Goal: Task Accomplishment & Management: Complete application form

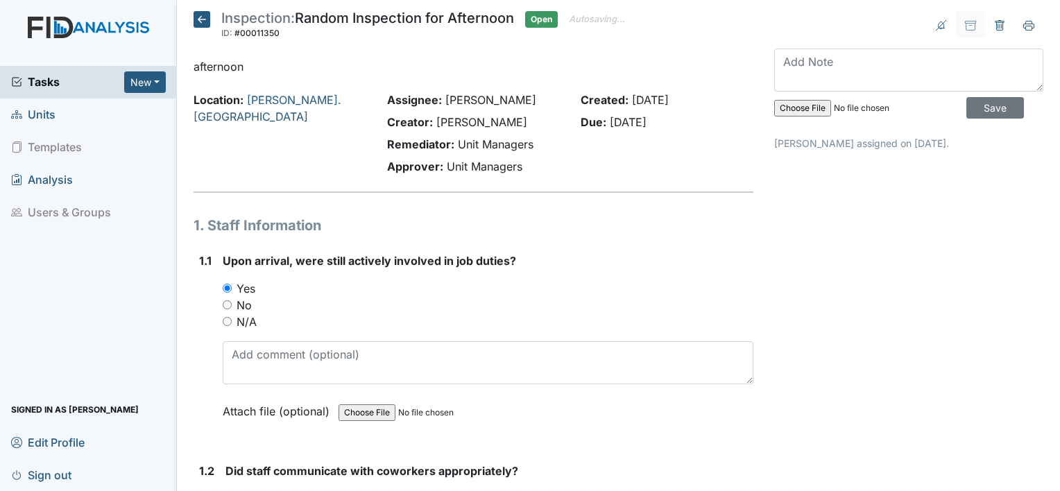
scroll to position [3651, 0]
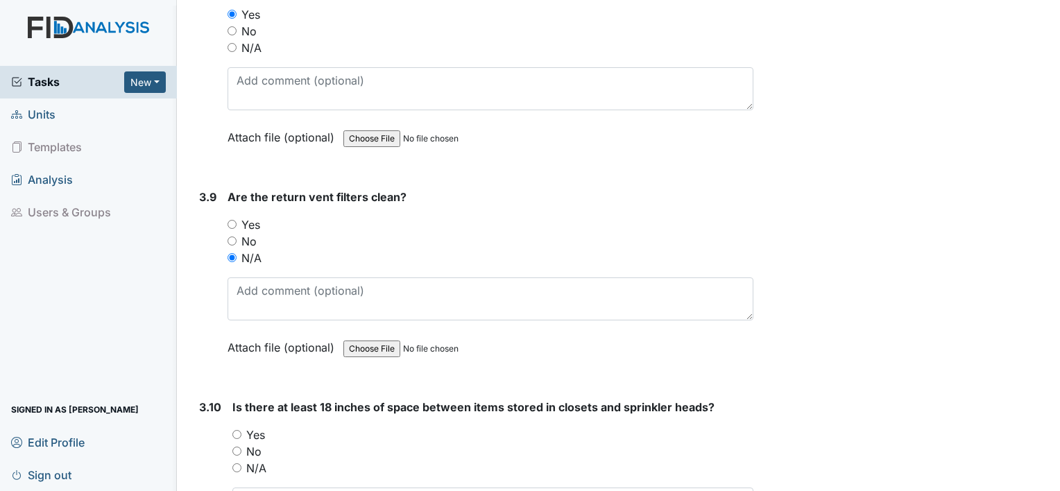
click at [235, 463] on input "N/A" at bounding box center [236, 467] width 9 height 9
radio input "true"
click at [232, 220] on input "Yes" at bounding box center [232, 224] width 9 height 9
radio input "true"
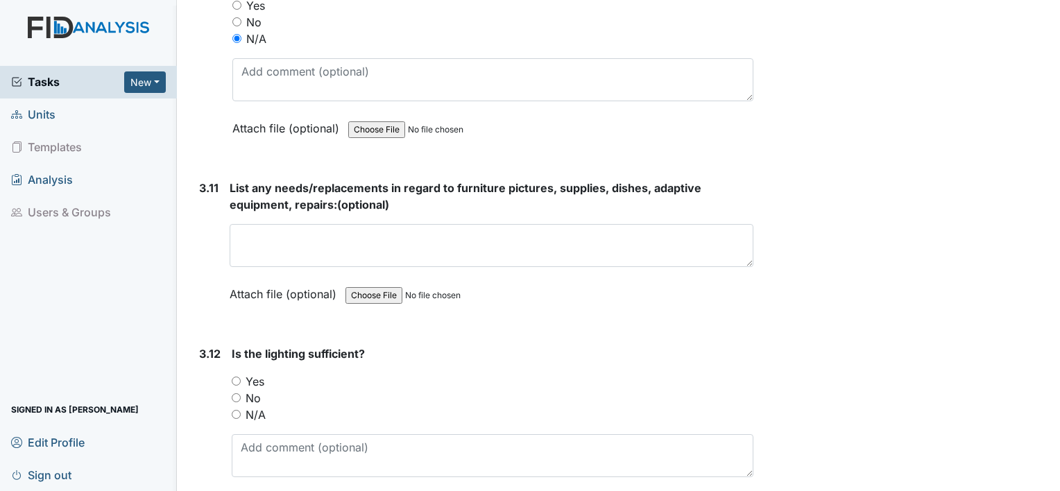
scroll to position [4081, 0]
click at [233, 376] on input "Yes" at bounding box center [236, 380] width 9 height 9
radio input "true"
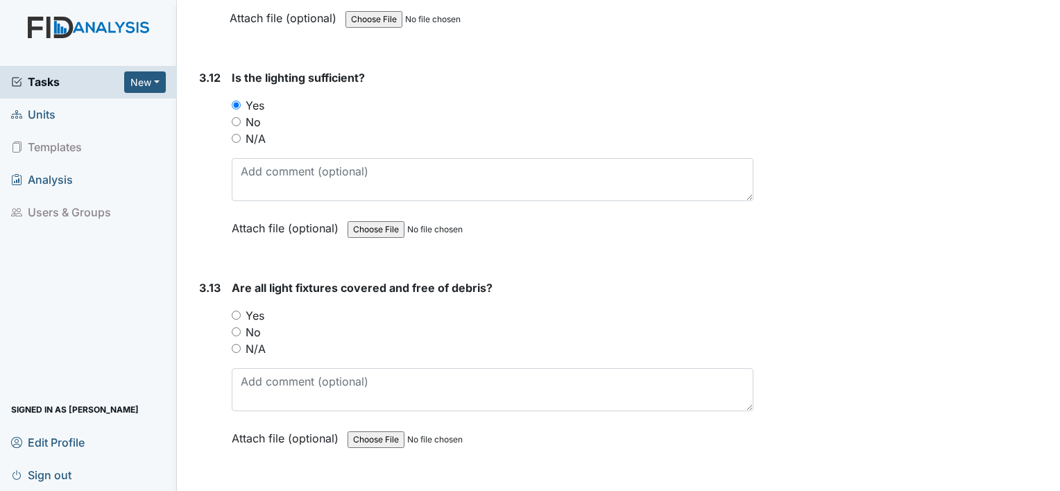
scroll to position [4358, 0]
click at [239, 309] on input "Yes" at bounding box center [236, 313] width 9 height 9
radio input "true"
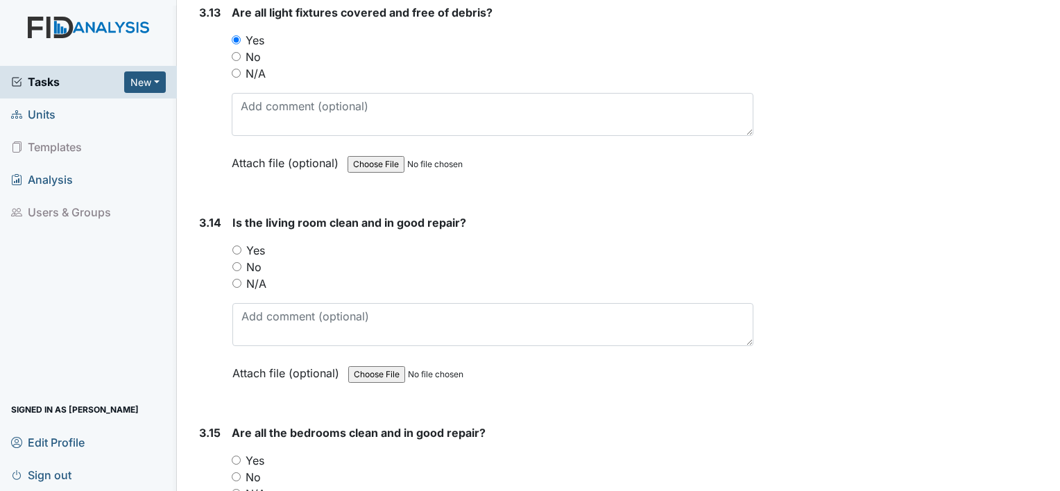
scroll to position [4636, 0]
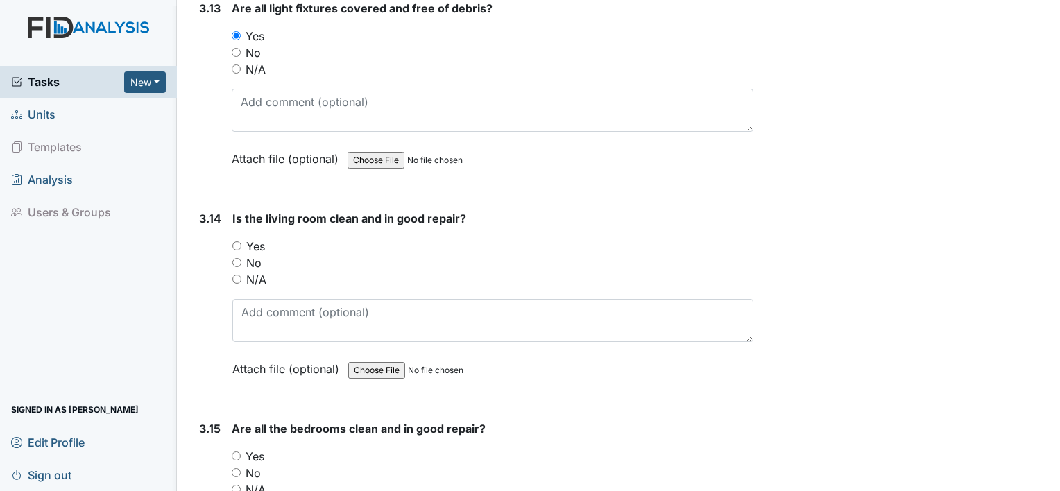
click at [237, 241] on input "Yes" at bounding box center [236, 245] width 9 height 9
radio input "true"
click at [233, 448] on div "Yes" at bounding box center [493, 456] width 522 height 17
click at [236, 452] on input "Yes" at bounding box center [236, 456] width 9 height 9
radio input "true"
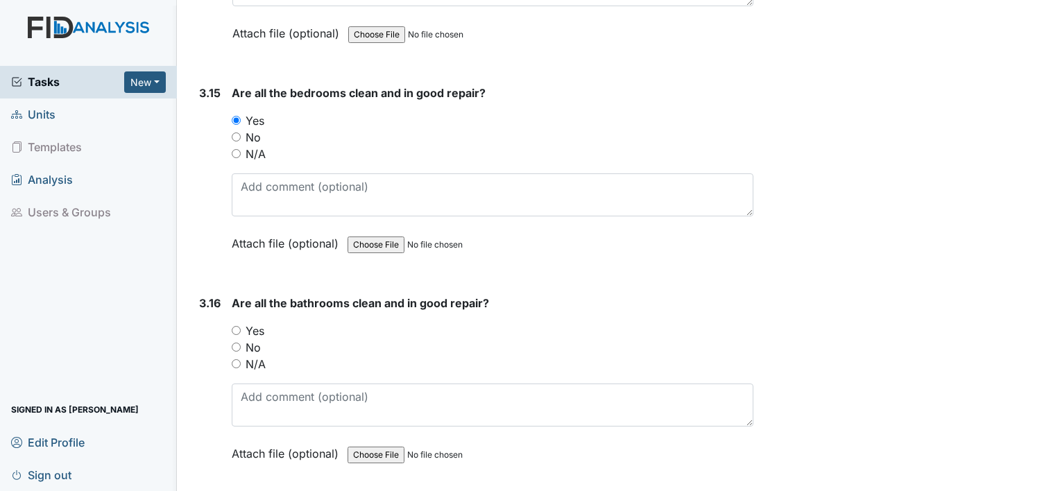
scroll to position [4996, 0]
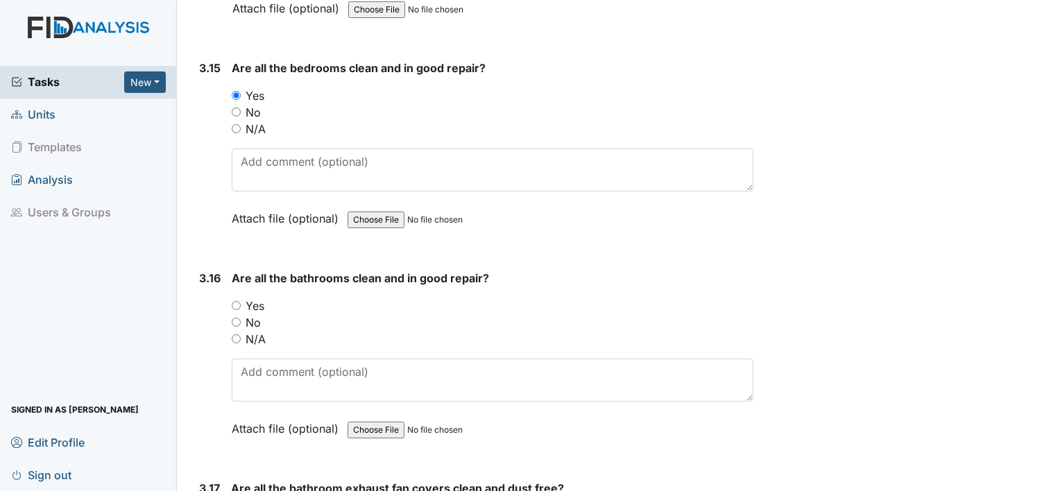
click at [236, 301] on input "Yes" at bounding box center [236, 305] width 9 height 9
radio input "true"
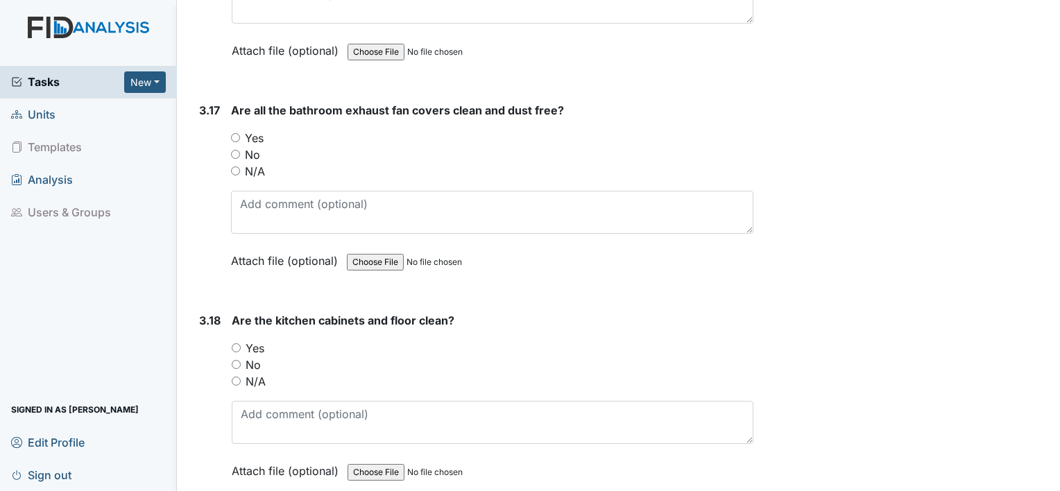
scroll to position [5385, 0]
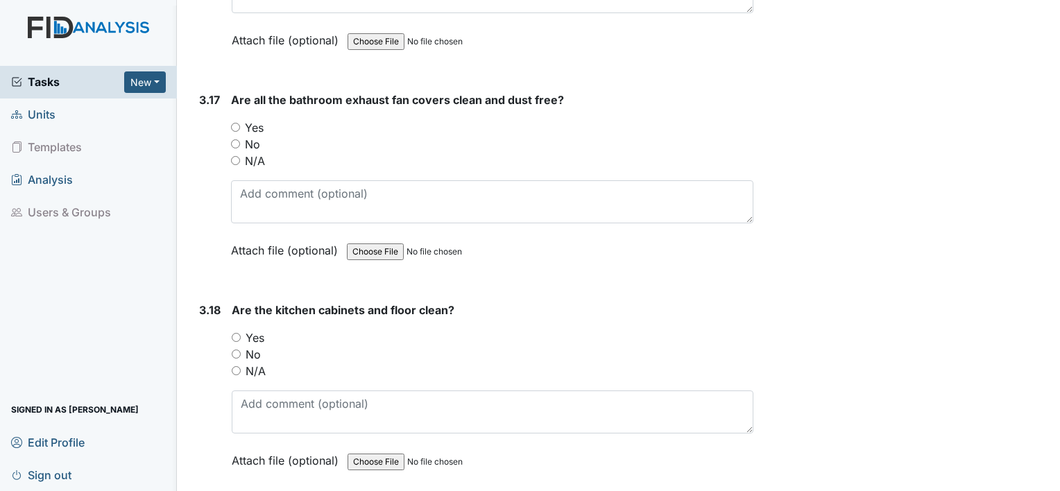
click at [231, 123] on input "Yes" at bounding box center [235, 127] width 9 height 9
radio input "true"
click at [234, 333] on input "Yes" at bounding box center [236, 337] width 9 height 9
radio input "true"
